Goal: Transaction & Acquisition: Subscribe to service/newsletter

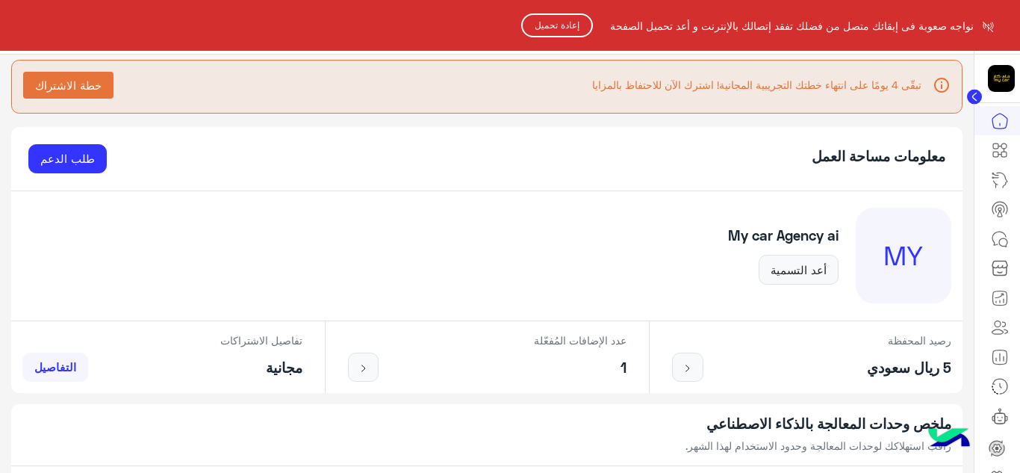
drag, startPoint x: 565, startPoint y: 26, endPoint x: 355, endPoint y: 195, distance: 269.2
click at [564, 26] on button "إعادة تحميل" at bounding box center [557, 25] width 72 height 24
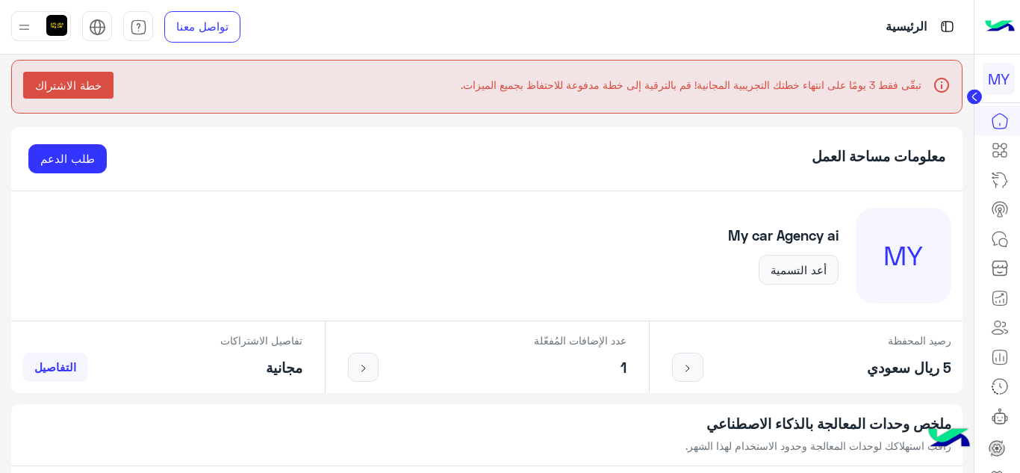
click at [86, 90] on span "خطة الاشتراك" at bounding box center [68, 84] width 66 height 13
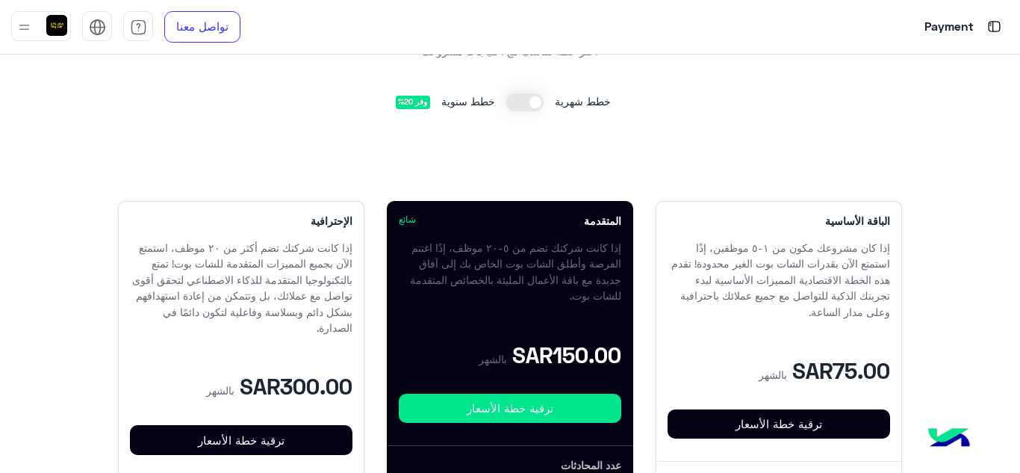
scroll to position [75, 0]
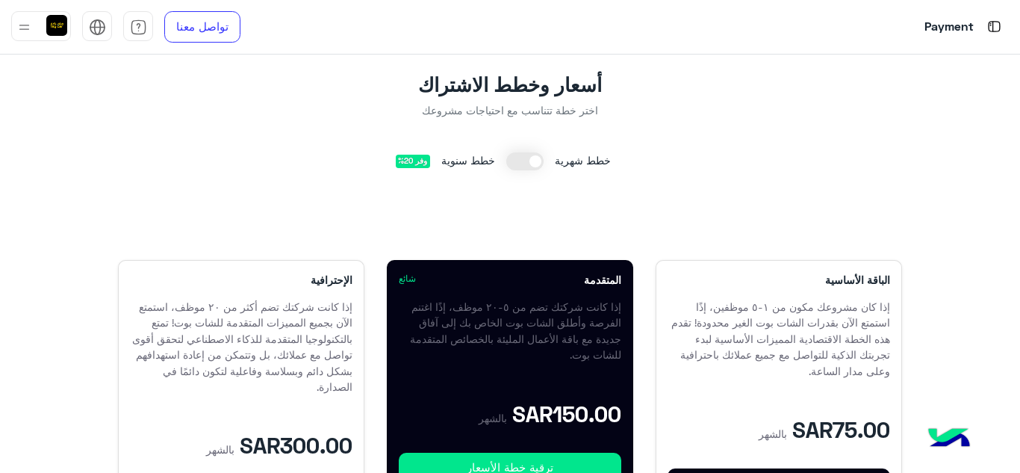
click at [535, 156] on span at bounding box center [524, 161] width 37 height 18
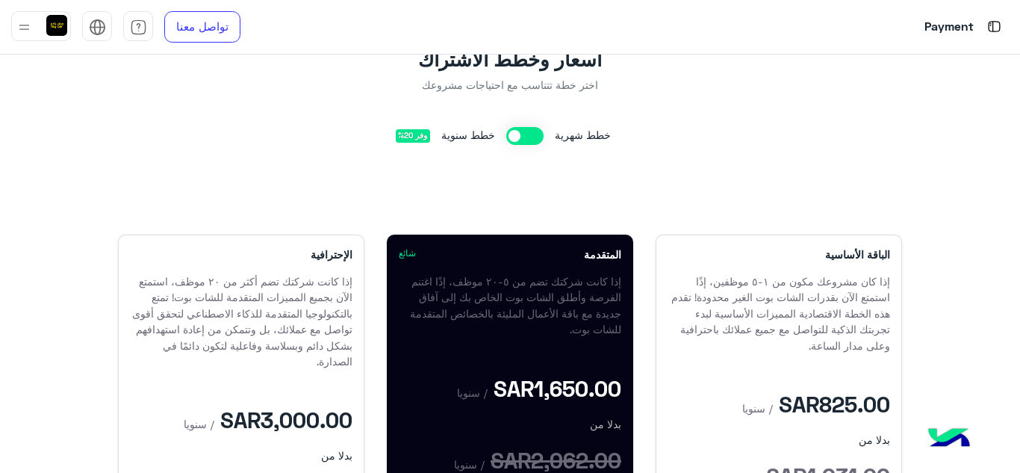
scroll to position [0, 0]
